Goal: Find specific page/section: Find specific page/section

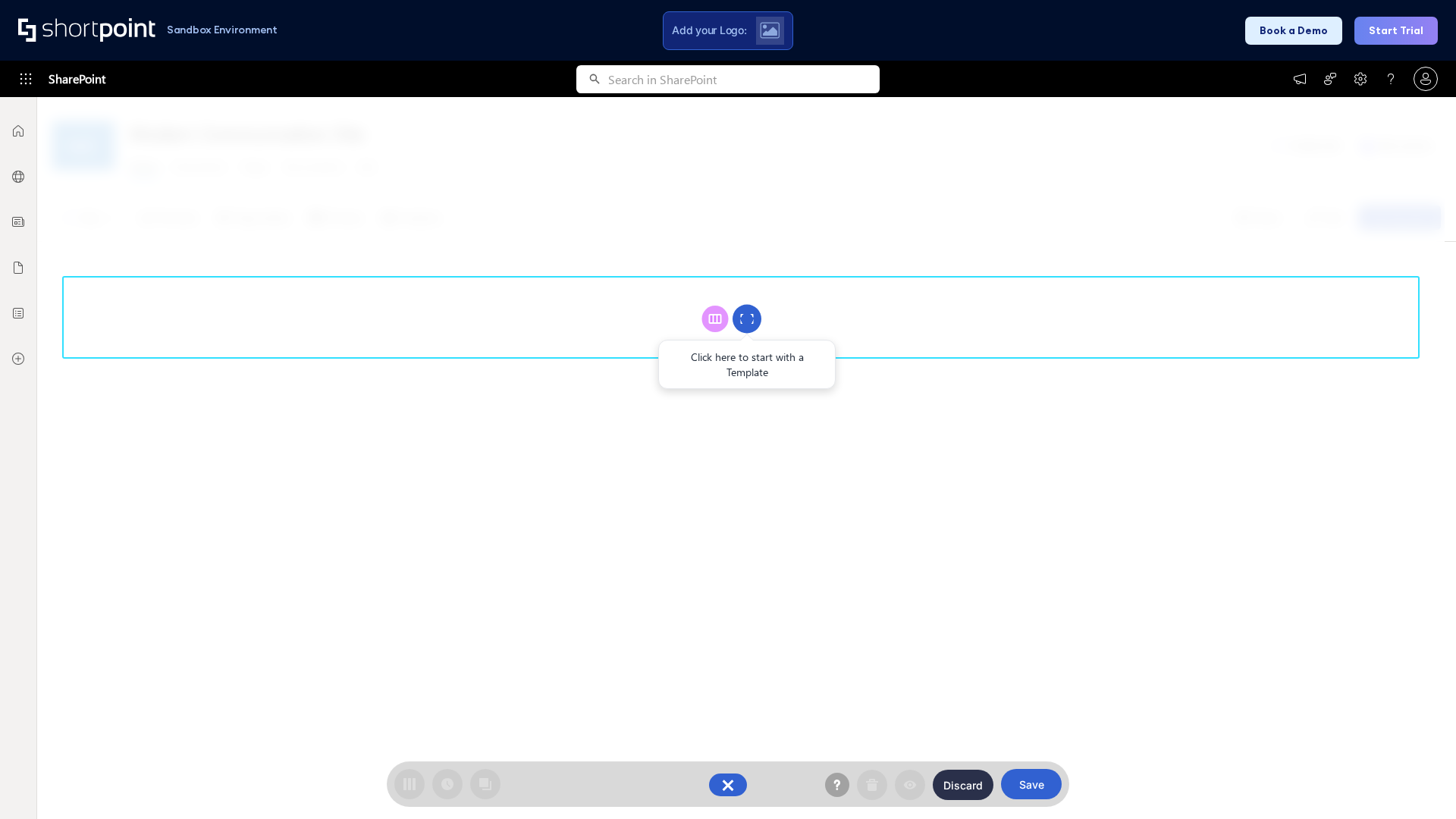
click at [747, 318] on circle at bounding box center [747, 318] width 29 height 29
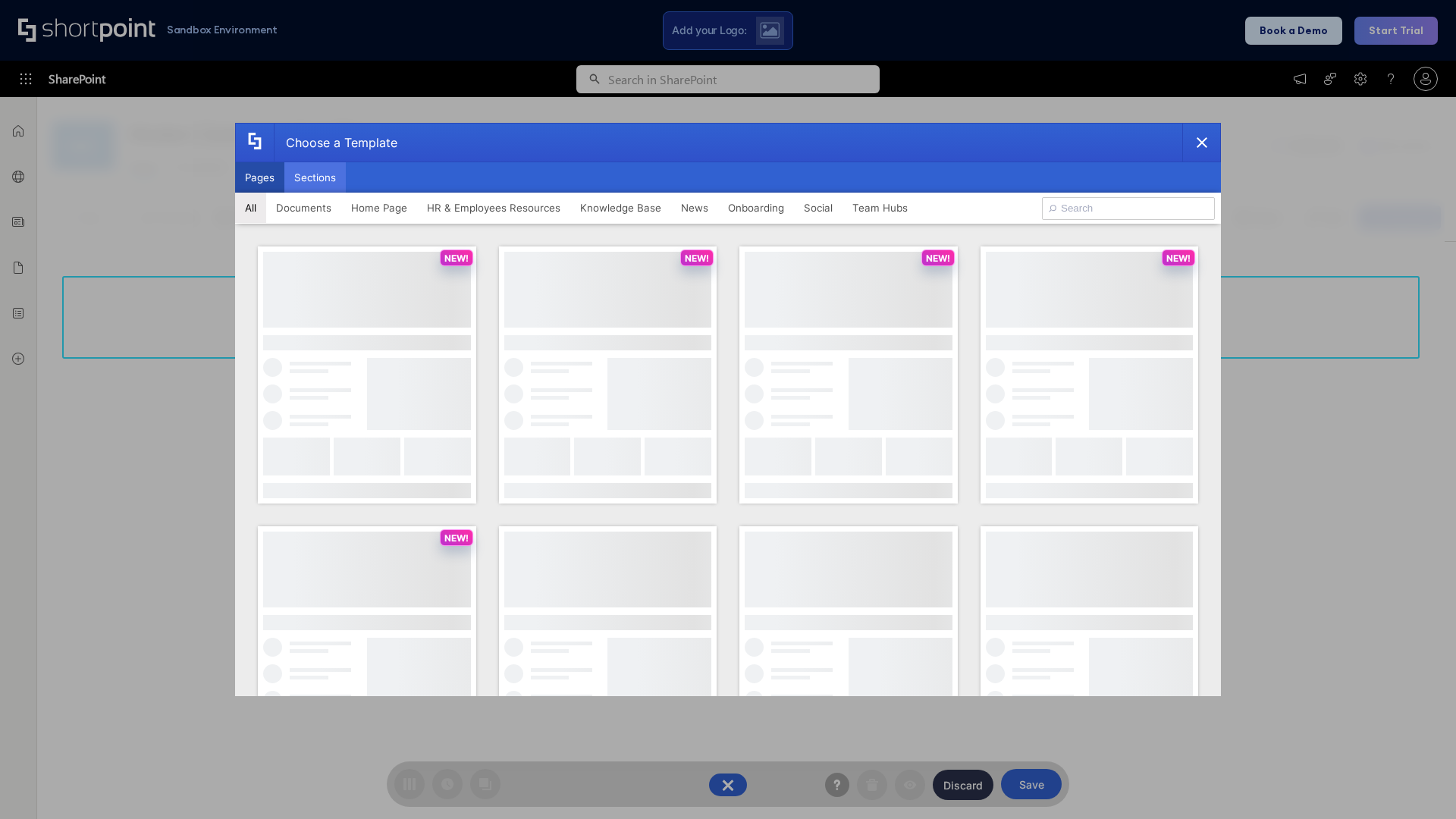
click at [315, 178] on button "Sections" at bounding box center [315, 178] width 61 height 30
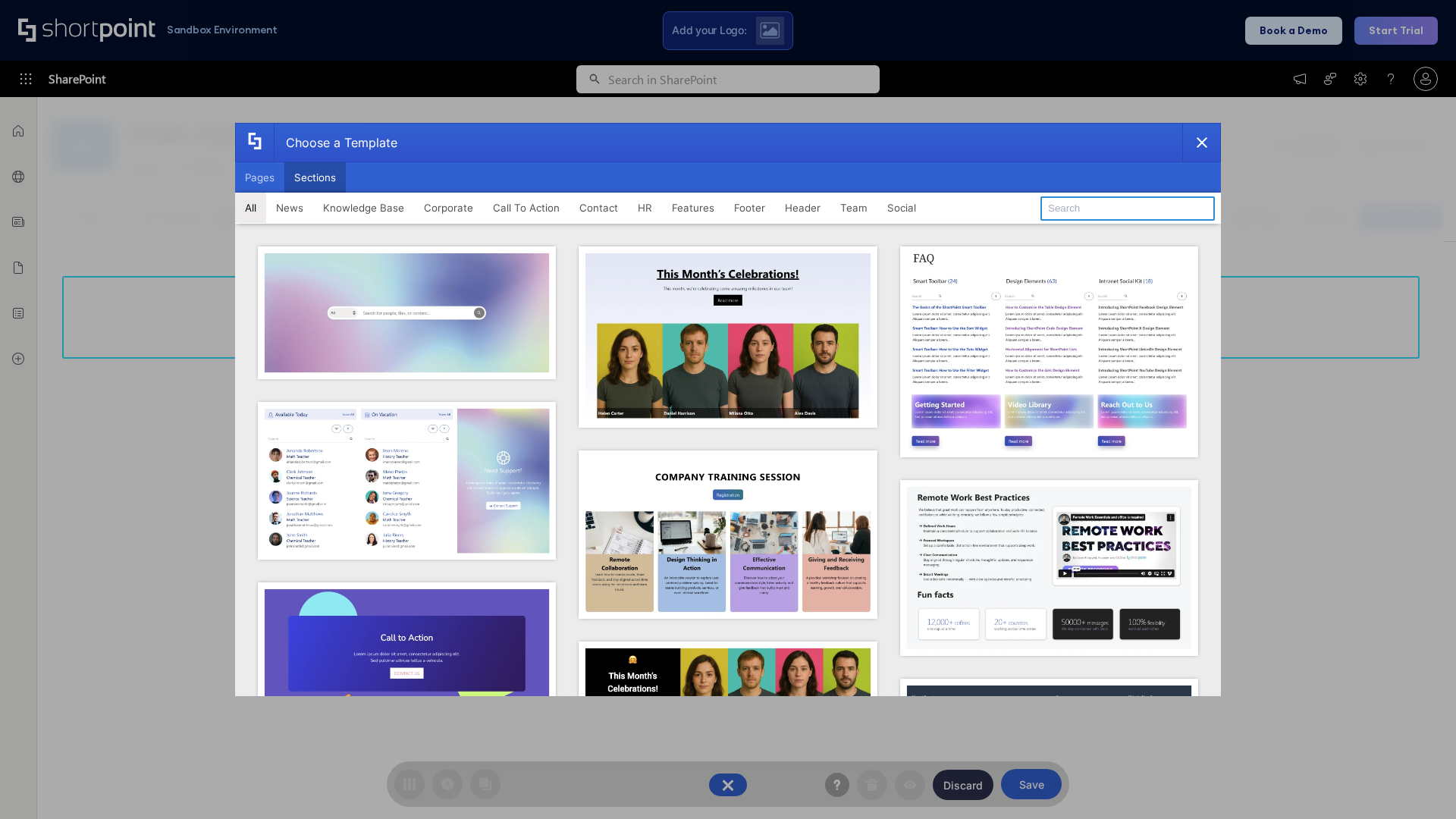
type input "FAQ 1"
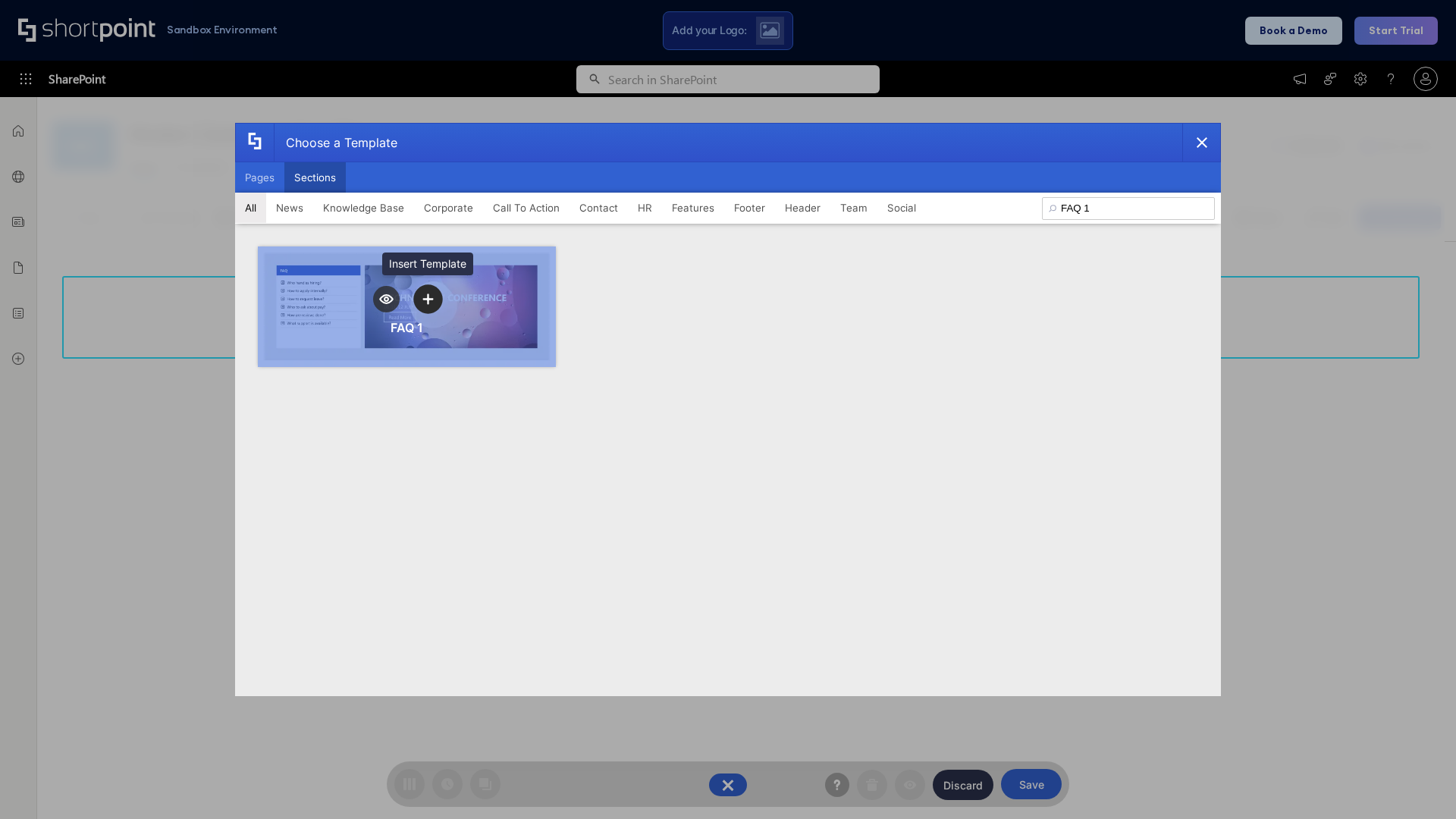
click at [427, 299] on icon "template selector" at bounding box center [427, 298] width 10 height 10
